Goal: Check status: Check status

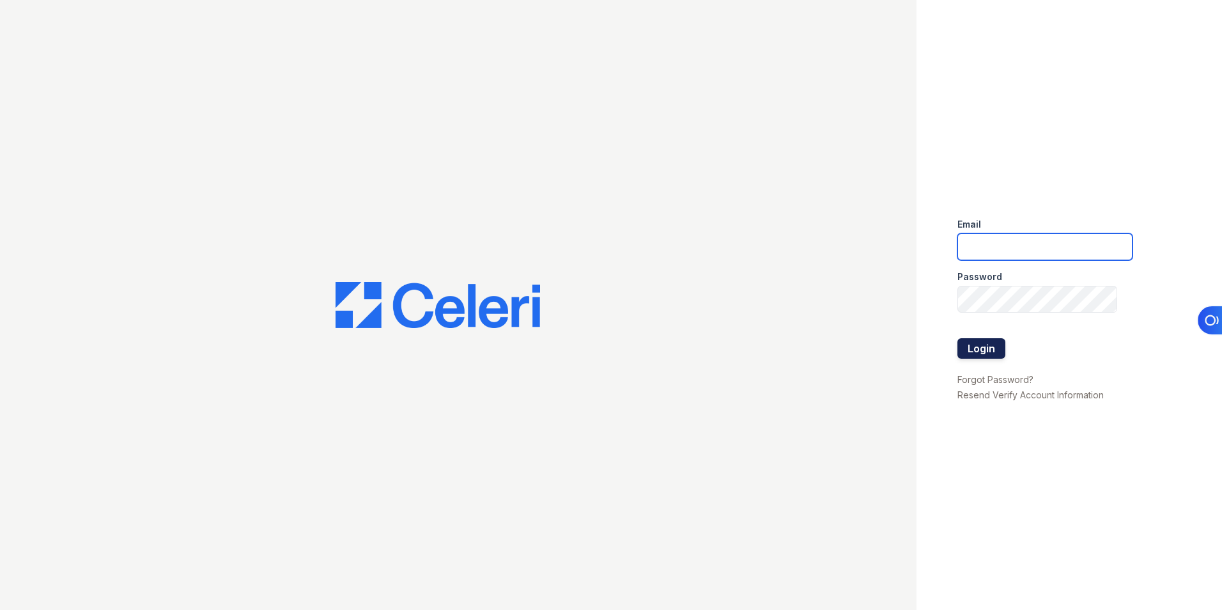
type input "lchotiner@lantowerliving.com"
click at [976, 346] on button "Login" at bounding box center [981, 348] width 48 height 20
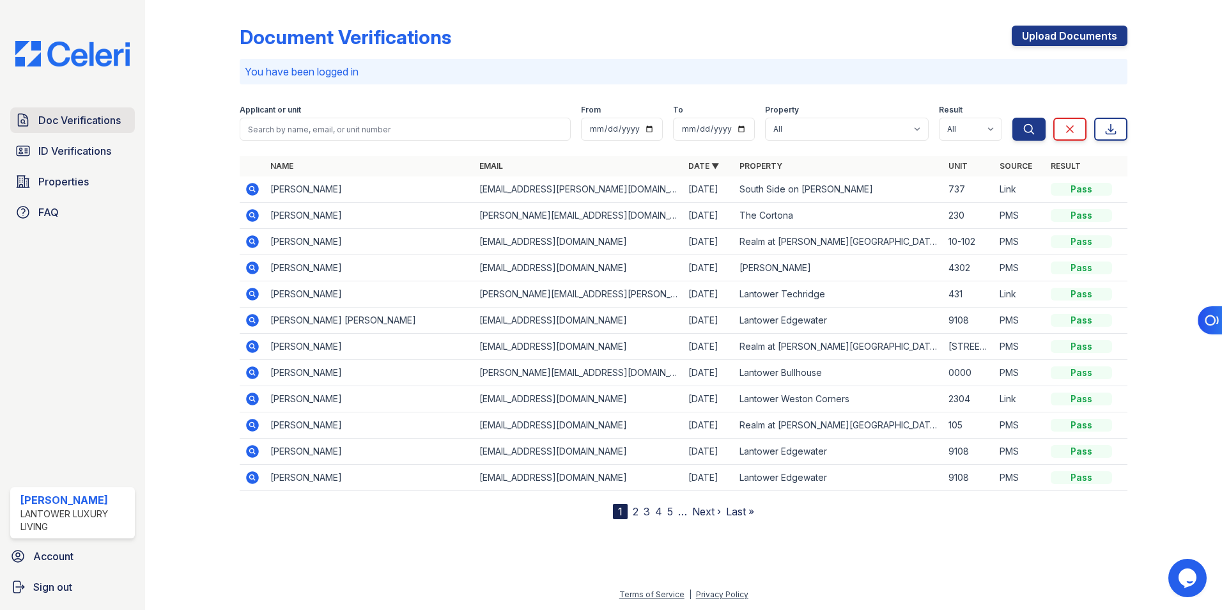
click at [107, 121] on span "Doc Verifications" at bounding box center [79, 119] width 82 height 15
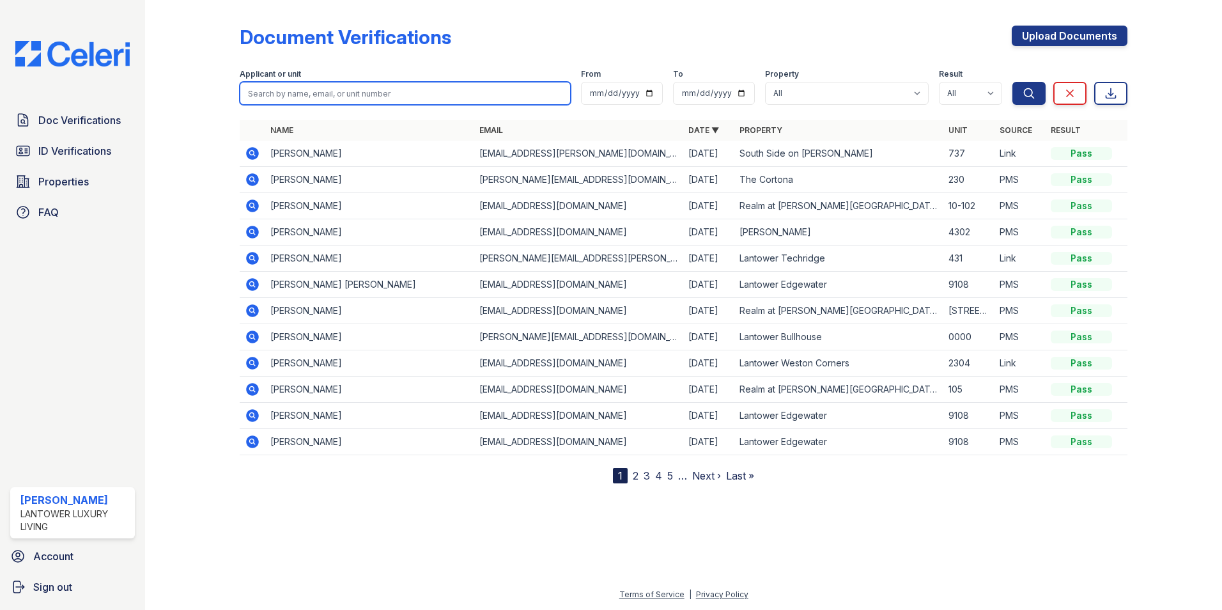
click at [287, 98] on input "search" at bounding box center [405, 93] width 331 height 23
type input "[PERSON_NAME]"
click at [1012, 82] on button "Search" at bounding box center [1028, 93] width 33 height 23
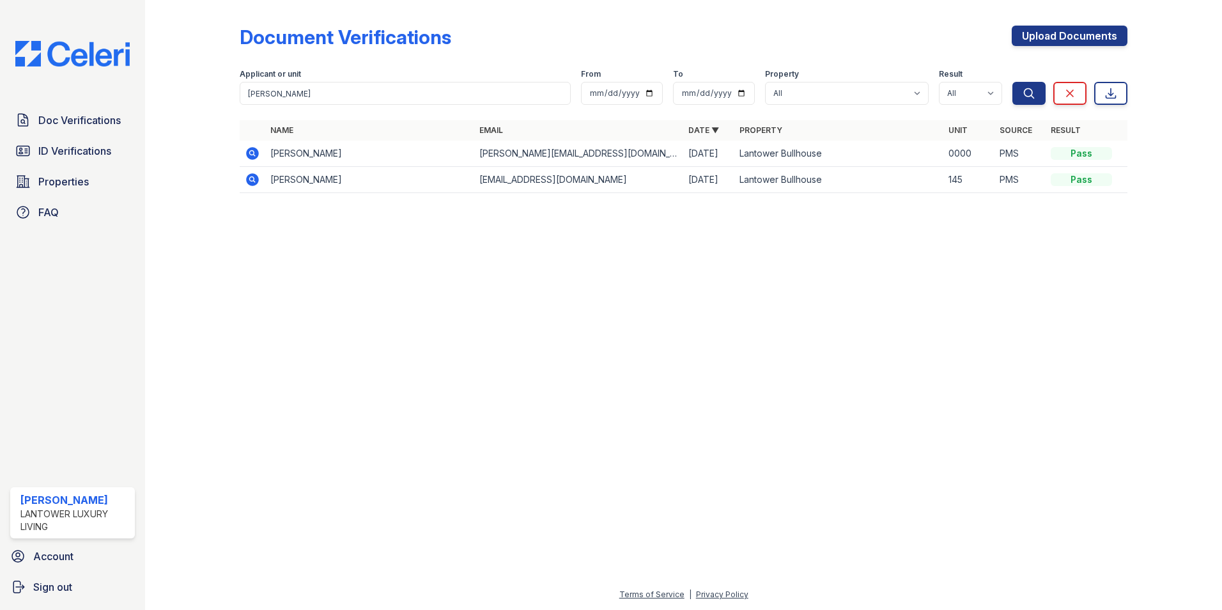
drag, startPoint x: 251, startPoint y: 151, endPoint x: 356, endPoint y: 166, distance: 106.5
click at [251, 151] on icon at bounding box center [252, 153] width 15 height 15
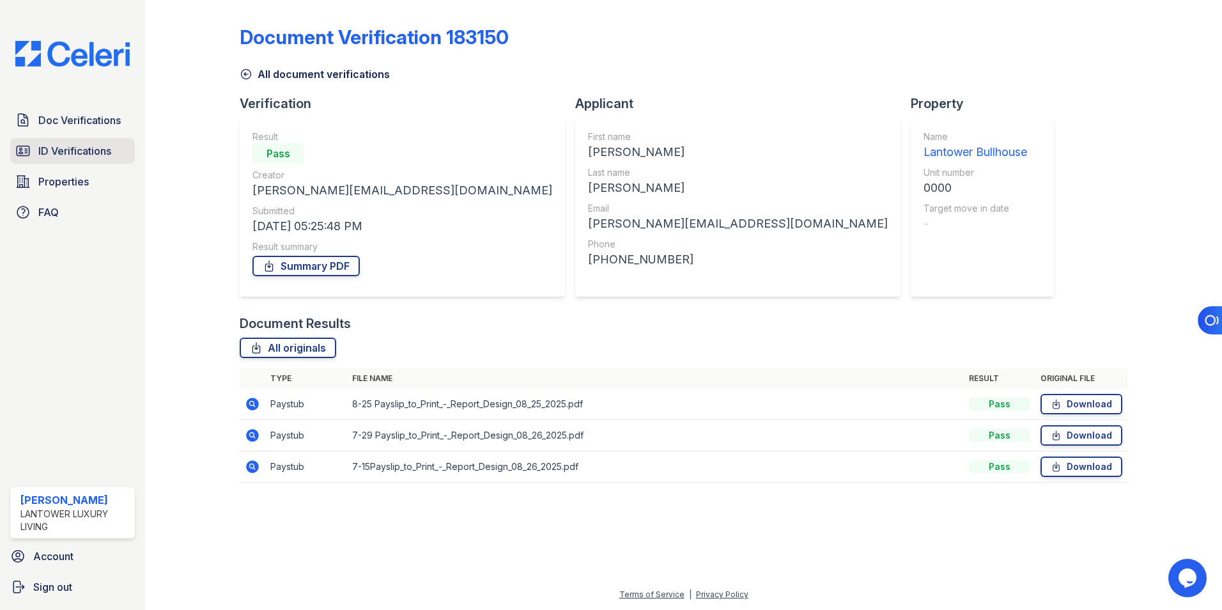
click at [50, 148] on span "ID Verifications" at bounding box center [74, 150] width 73 height 15
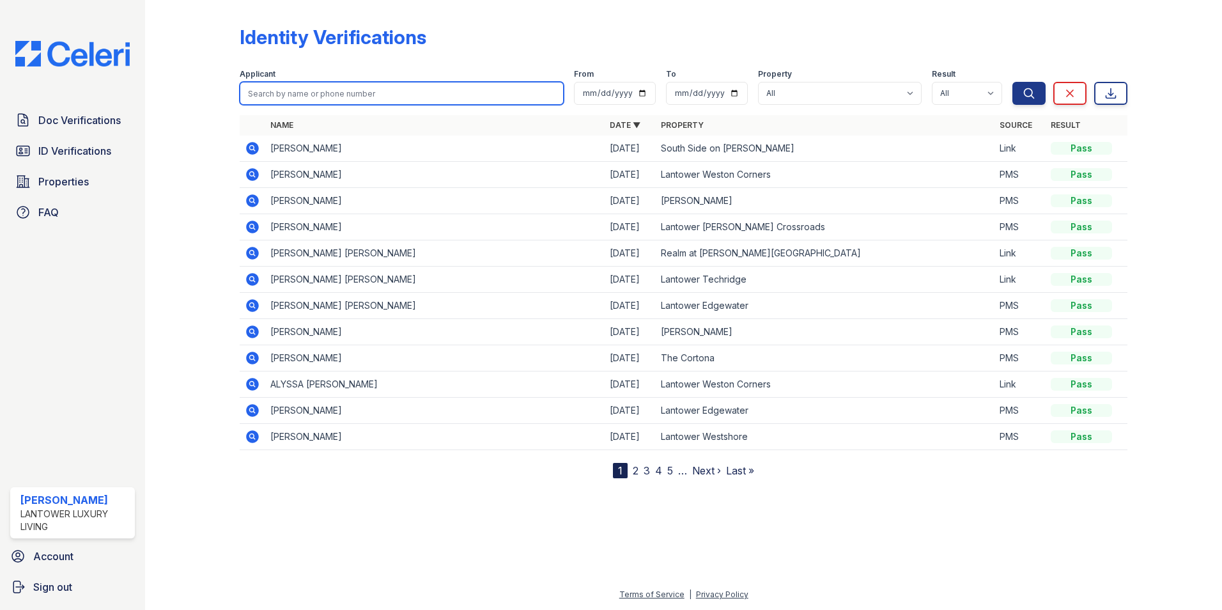
click at [285, 86] on input "search" at bounding box center [402, 93] width 324 height 23
type input "[PERSON_NAME]"
click at [1012, 82] on button "Search" at bounding box center [1028, 93] width 33 height 23
